Goal: Navigation & Orientation: Find specific page/section

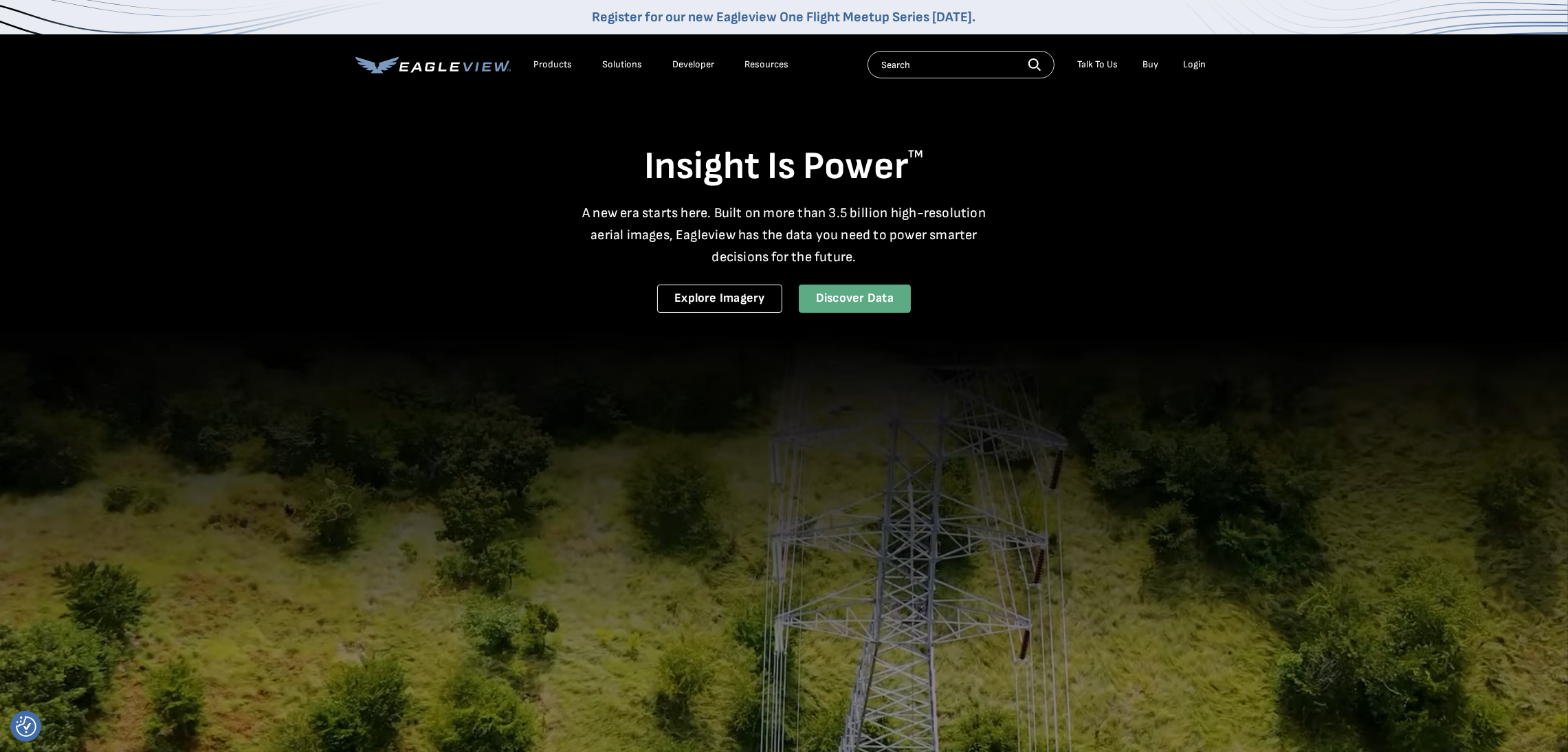
click at [896, 307] on link "Discover Data" at bounding box center [855, 298] width 112 height 29
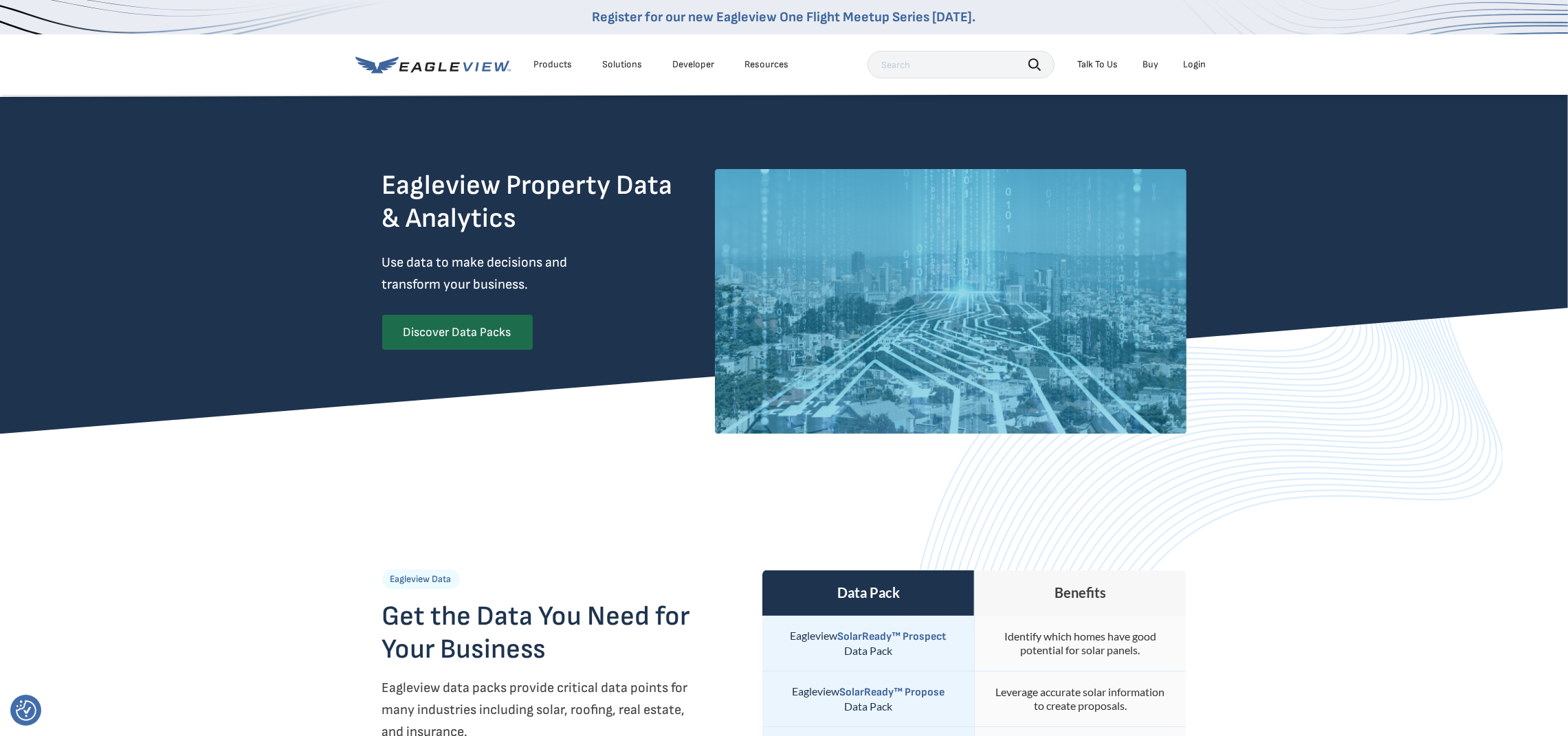
click at [561, 59] on div "Products" at bounding box center [553, 64] width 39 height 12
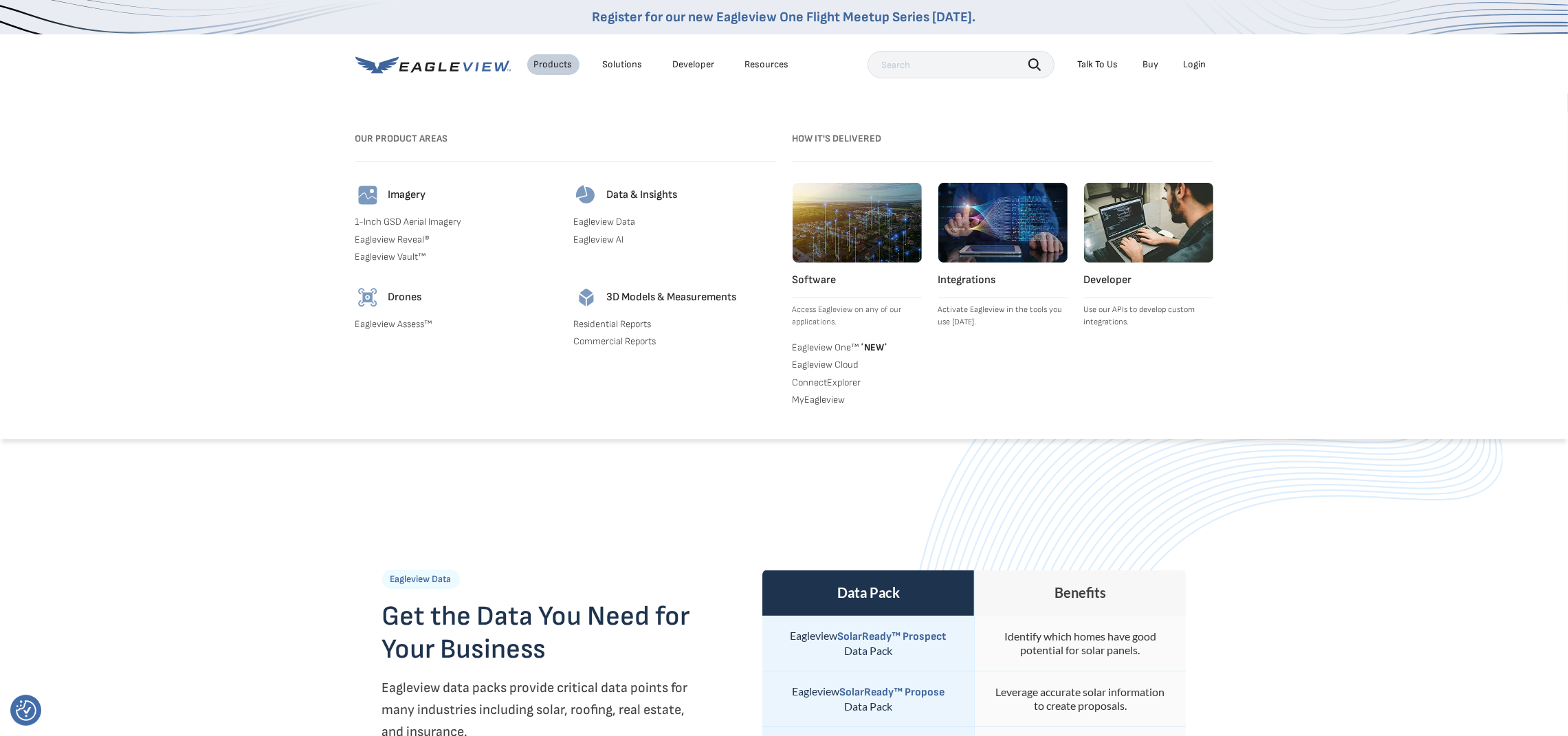
click at [823, 343] on link "Eagleview One™ * NEW *" at bounding box center [857, 346] width 129 height 14
